Goal: Task Accomplishment & Management: Use online tool/utility

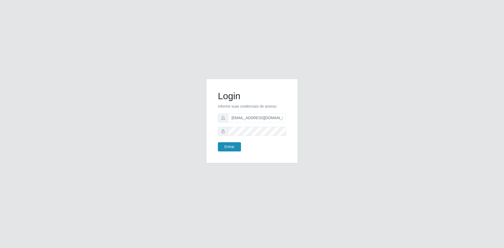
click at [225, 146] on button "Entrar" at bounding box center [229, 146] width 23 height 9
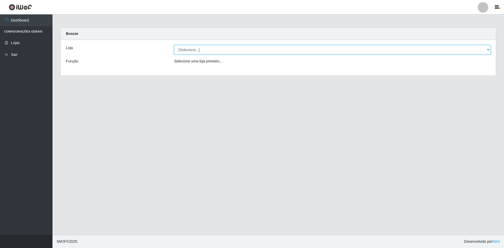
click at [219, 46] on select "[Selecione...] Hiper Queiroz - [GEOGRAPHIC_DATA] [GEOGRAPHIC_DATA] [GEOGRAPHIC_…" at bounding box center [332, 49] width 317 height 9
select select "517"
click at [174, 45] on select "[Selecione...] Hiper Queiroz - [GEOGRAPHIC_DATA] [GEOGRAPHIC_DATA] [GEOGRAPHIC_…" at bounding box center [332, 49] width 317 height 9
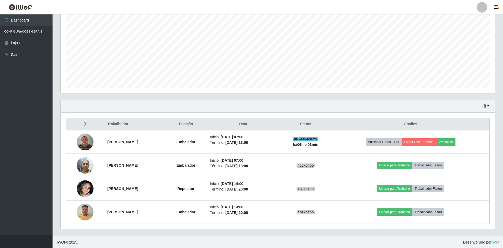
scroll to position [101, 0]
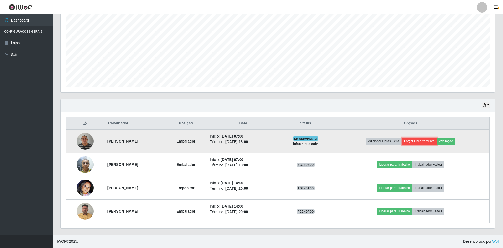
click at [424, 142] on button "Forçar Encerramento" at bounding box center [418, 141] width 35 height 7
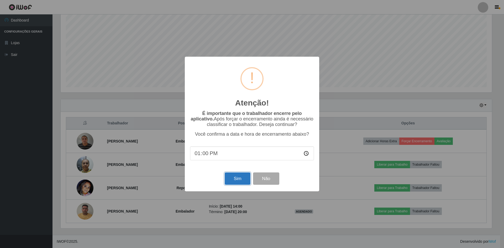
click at [241, 183] on button "Sim" at bounding box center [237, 178] width 25 height 12
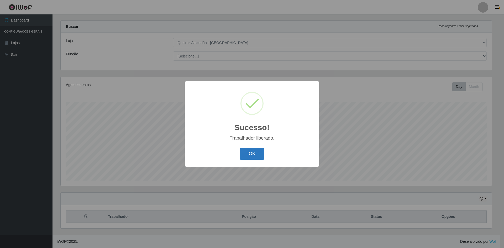
click at [255, 151] on button "OK" at bounding box center [252, 154] width 24 height 12
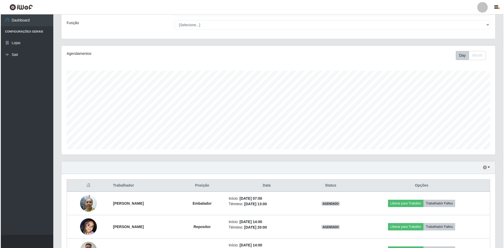
scroll to position [77, 0]
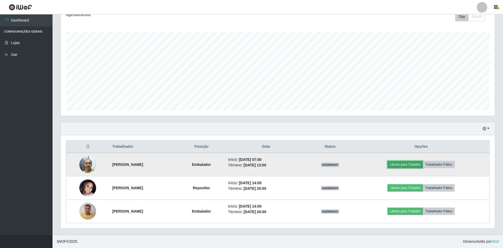
click at [418, 166] on button "Liberar para Trabalho" at bounding box center [404, 164] width 35 height 7
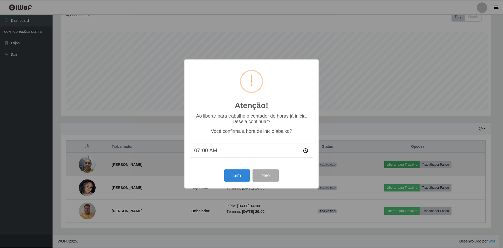
scroll to position [109, 431]
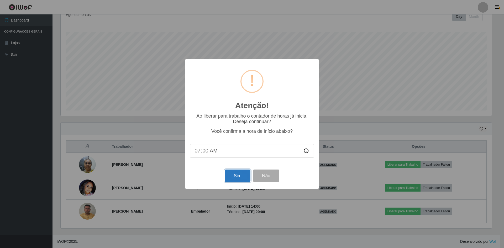
click at [238, 176] on button "Sim" at bounding box center [237, 176] width 25 height 12
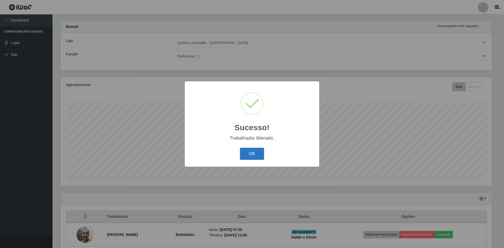
click at [257, 155] on button "OK" at bounding box center [252, 154] width 24 height 12
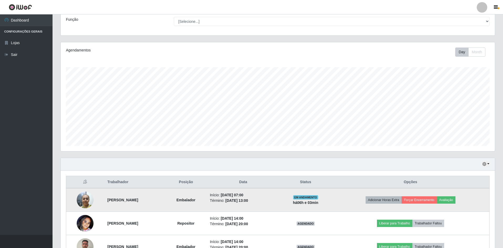
scroll to position [77, 0]
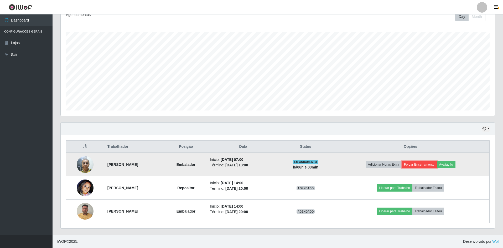
click at [419, 163] on button "Forçar Encerramento" at bounding box center [418, 164] width 35 height 7
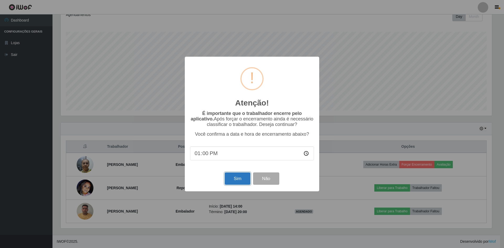
click at [244, 182] on button "Sim" at bounding box center [237, 178] width 25 height 12
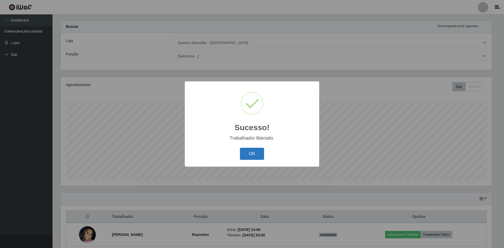
click at [258, 156] on button "OK" at bounding box center [252, 154] width 24 height 12
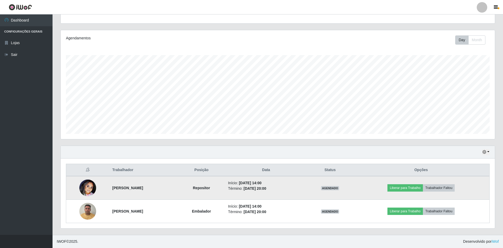
click at [87, 189] on img at bounding box center [87, 188] width 17 height 17
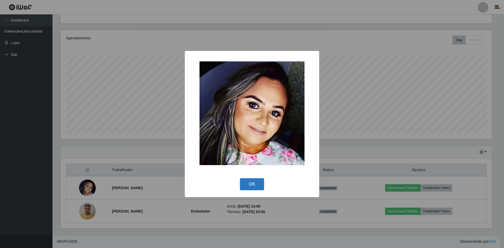
click at [244, 181] on button "OK" at bounding box center [252, 184] width 24 height 12
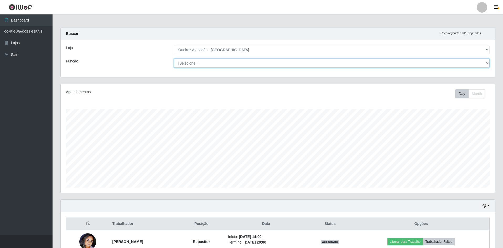
click at [212, 63] on select "[Selecione...] ASG ASG + ASG ++ Embalador Embalador + Embalador ++ Repositor Re…" at bounding box center [332, 63] width 316 height 9
